Goal: Task Accomplishment & Management: Manage account settings

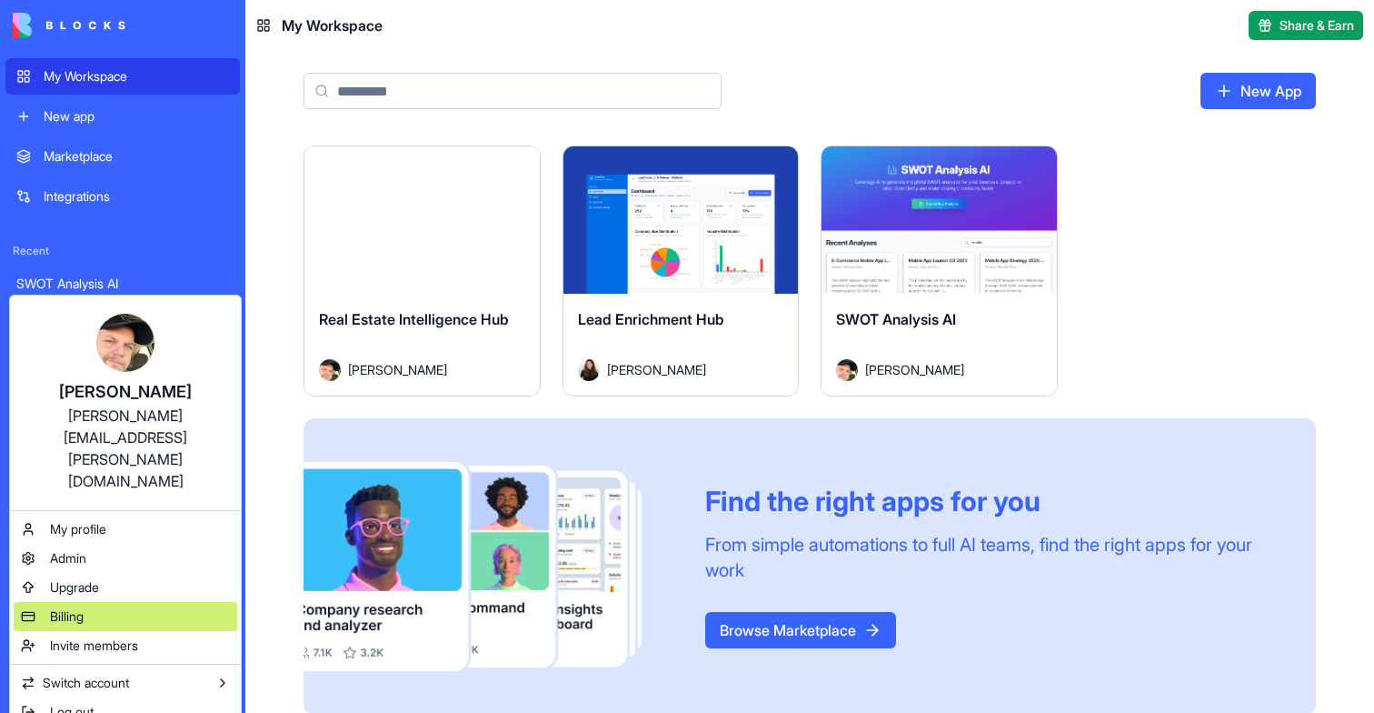
click at [91, 602] on div "Billing" at bounding box center [126, 616] width 224 height 29
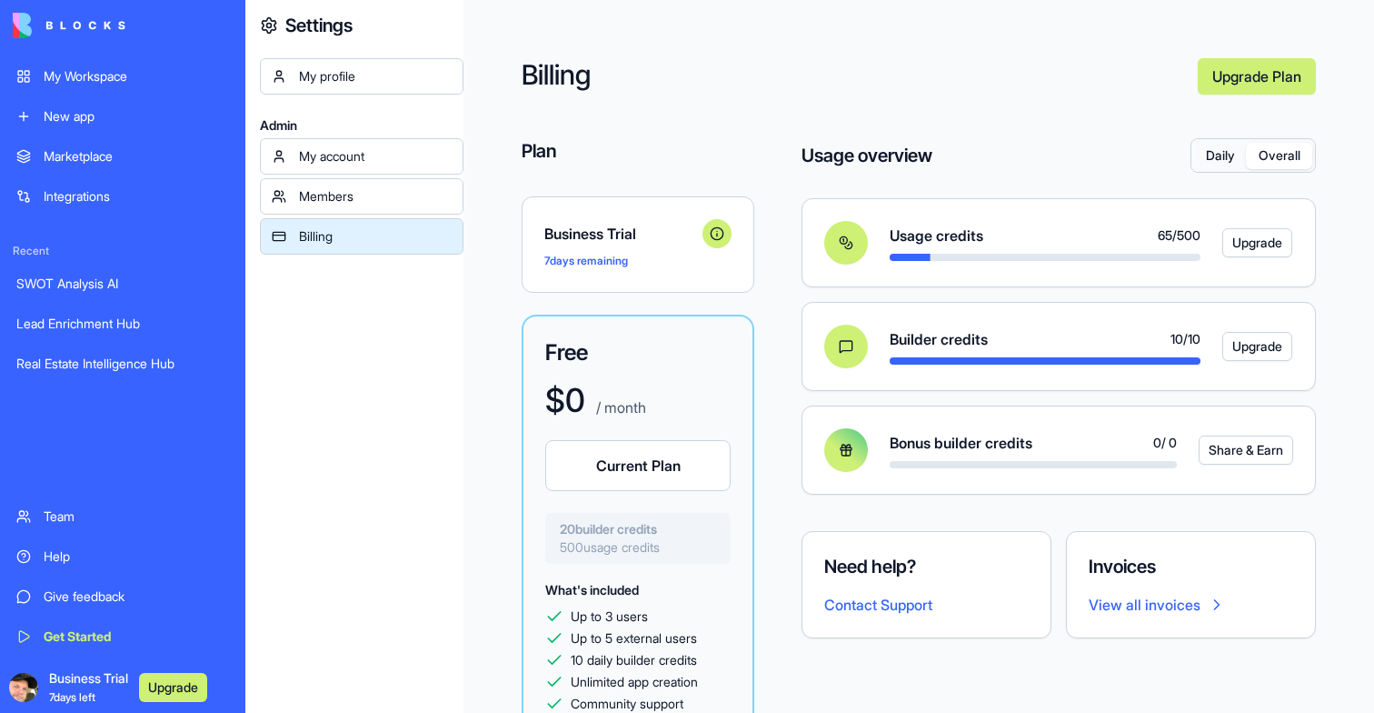
click at [1293, 164] on button "Overall" at bounding box center [1279, 156] width 66 height 26
click at [1223, 153] on button "Daily" at bounding box center [1220, 156] width 52 height 26
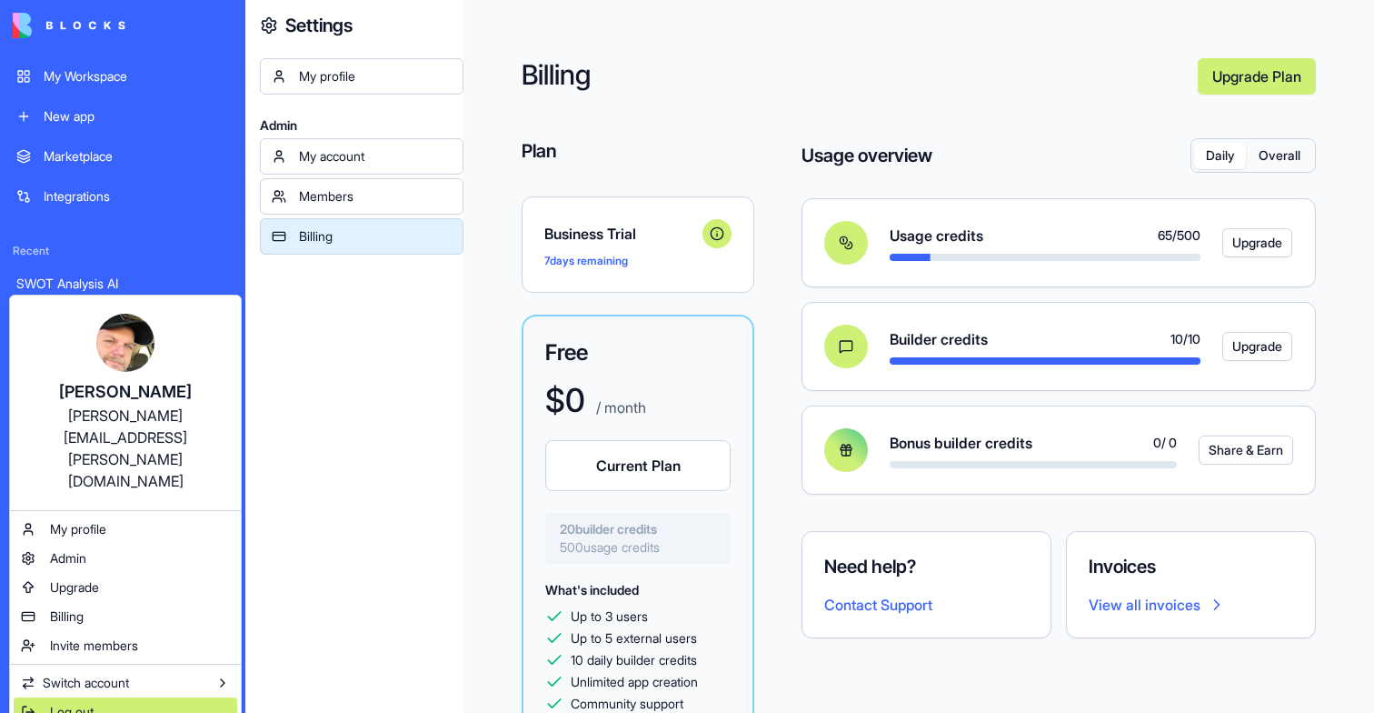
click at [89, 703] on span "Log out" at bounding box center [72, 712] width 44 height 18
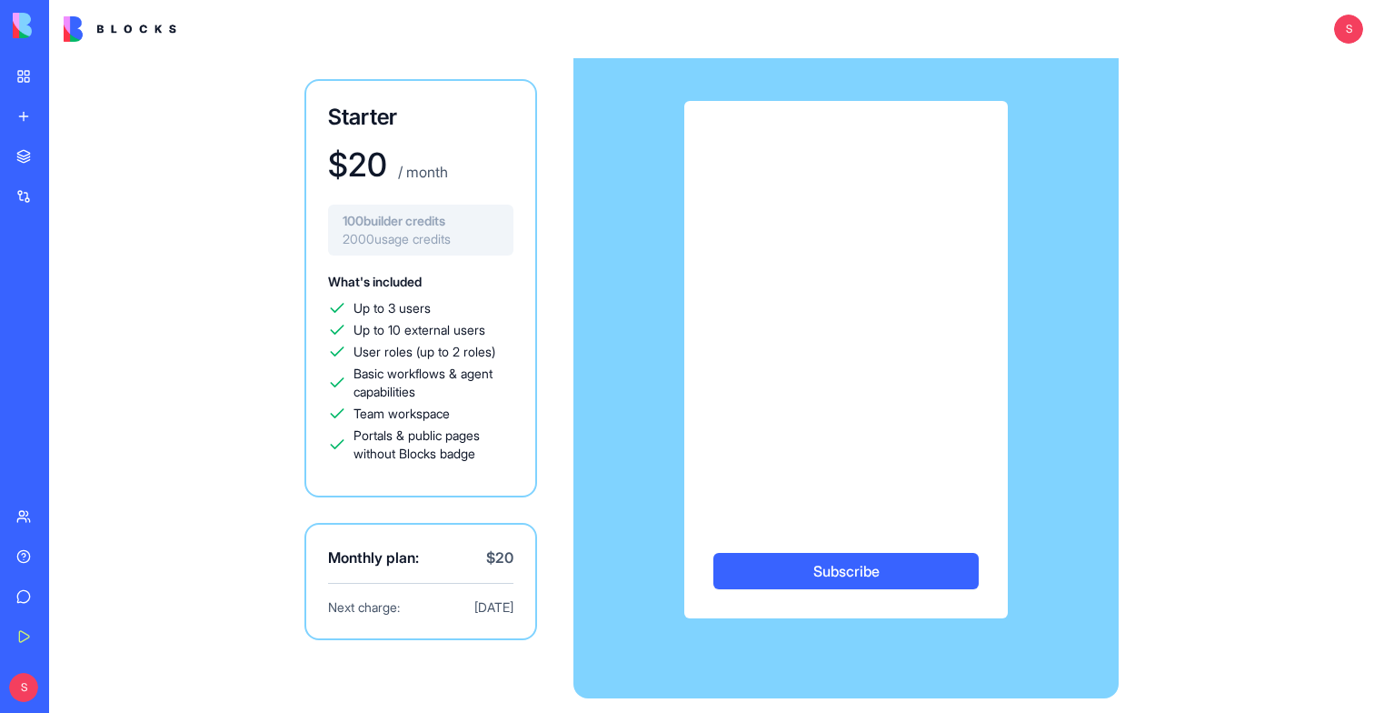
scroll to position [52, 0]
click at [257, 185] on div "Starter $ 20 / month 100 builder credits 2000 usage credits What's included Up …" at bounding box center [711, 359] width 1163 height 706
